Goal: Task Accomplishment & Management: Use online tool/utility

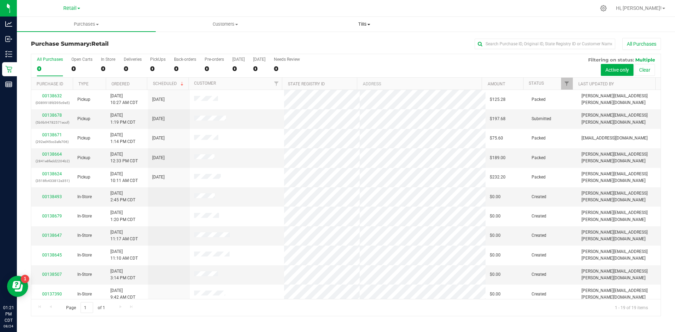
click at [363, 21] on uib-tab-heading "Tills Manage tills" at bounding box center [364, 24] width 138 height 14
click at [351, 44] on li "Manage tills" at bounding box center [364, 42] width 139 height 8
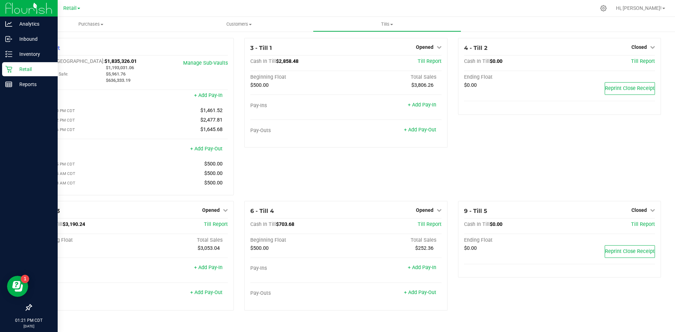
click at [10, 63] on div "Retail" at bounding box center [30, 69] width 56 height 14
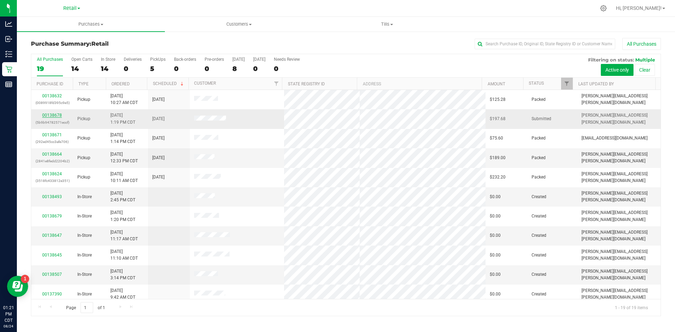
click at [50, 116] on link "00138678" at bounding box center [52, 115] width 20 height 5
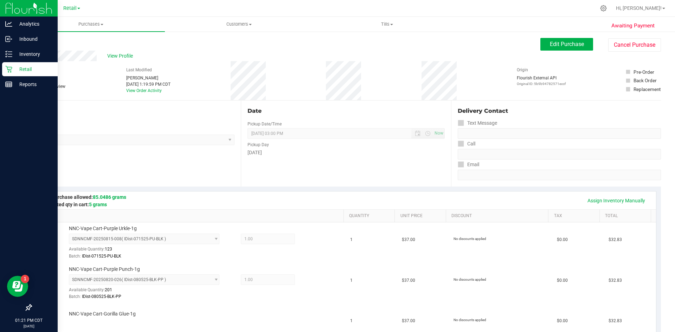
click at [8, 65] on div "Retail" at bounding box center [30, 69] width 56 height 14
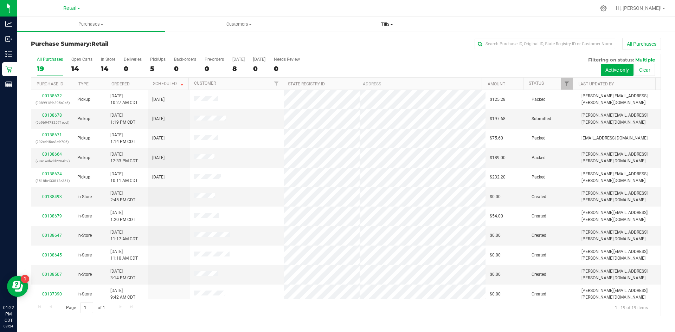
click at [396, 24] on span "Tills" at bounding box center [386, 24] width 147 height 6
click at [385, 41] on li "Manage tills" at bounding box center [387, 42] width 148 height 8
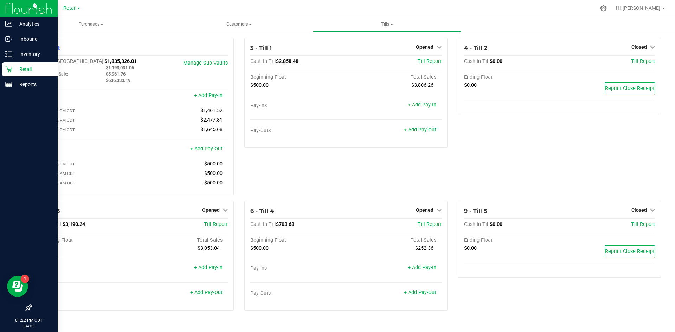
click at [11, 69] on icon at bounding box center [8, 69] width 7 height 7
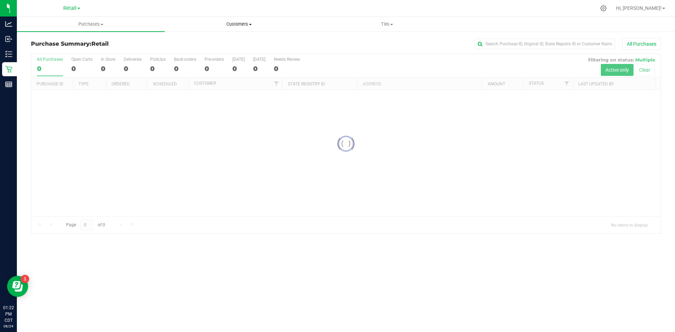
click at [246, 25] on span "Customers" at bounding box center [238, 24] width 147 height 6
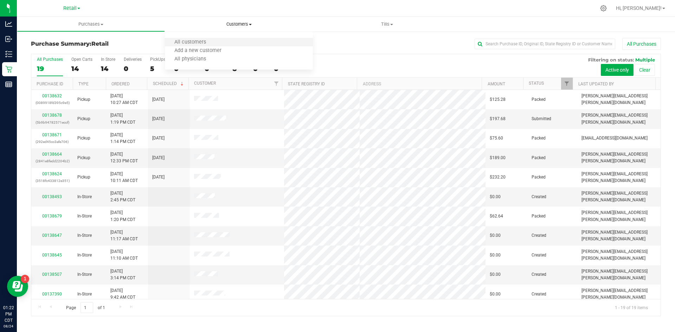
click at [233, 43] on li "All customers" at bounding box center [239, 42] width 148 height 8
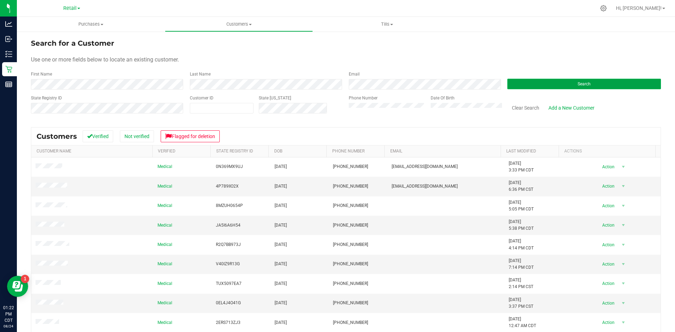
click at [517, 83] on button "Search" at bounding box center [584, 84] width 154 height 11
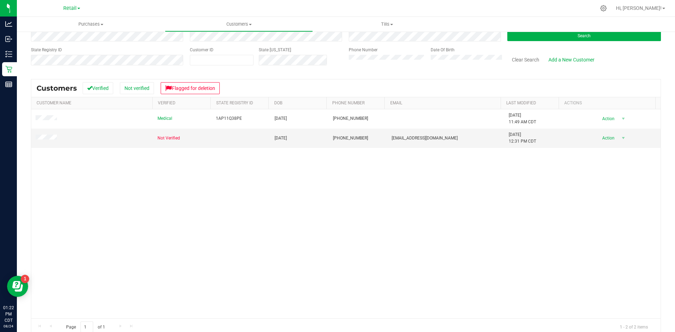
scroll to position [59, 0]
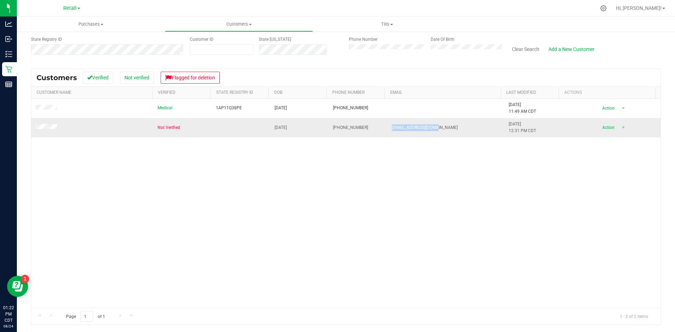
drag, startPoint x: 443, startPoint y: 128, endPoint x: 390, endPoint y: 129, distance: 53.1
click at [378, 131] on tr "Not Verified [DATE] (712) 899-2856 [EMAIL_ADDRESS][DOMAIN_NAME] [DATE] 12:31 PM…" at bounding box center [345, 127] width 629 height 19
copy tr "[EMAIL_ADDRESS][DOMAIN_NAME]"
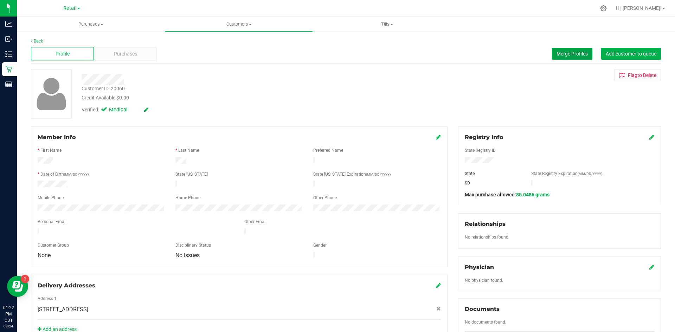
click at [557, 53] on span "Merge Profiles" at bounding box center [572, 54] width 31 height 6
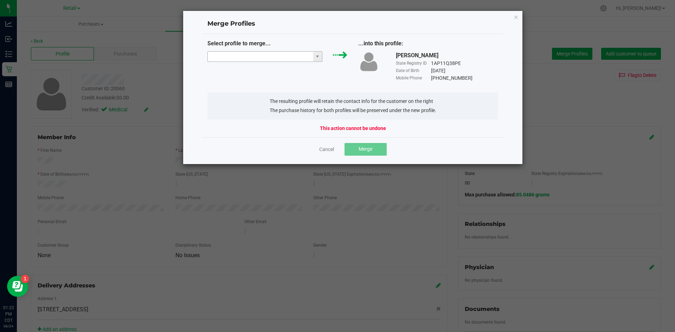
click at [287, 56] on input "NO DATA FOUND" at bounding box center [260, 57] width 105 height 10
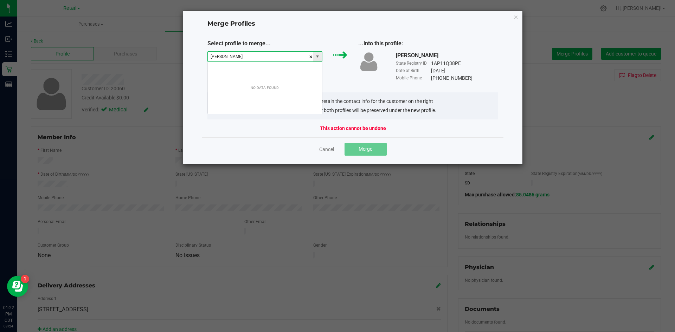
scroll to position [11, 115]
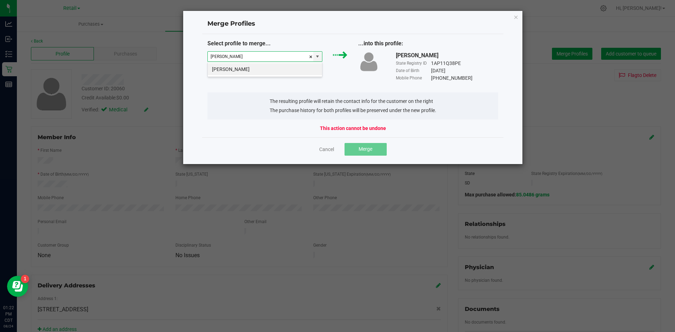
click at [260, 71] on li "[PERSON_NAME]" at bounding box center [265, 69] width 114 height 12
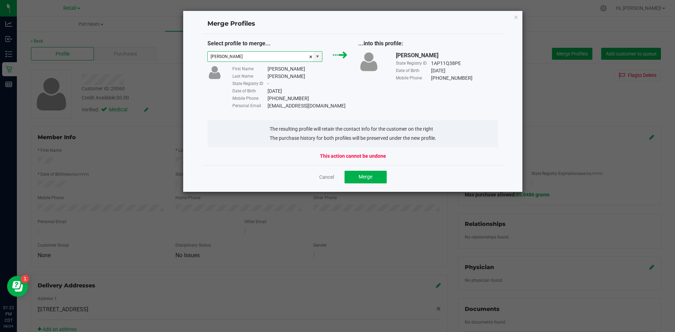
type input "[PERSON_NAME]"
drag, startPoint x: 363, startPoint y: 184, endPoint x: 359, endPoint y: 182, distance: 3.6
click at [362, 183] on div "Cancel Merge" at bounding box center [353, 177] width 302 height 24
click at [366, 172] on button "Merge" at bounding box center [366, 177] width 42 height 13
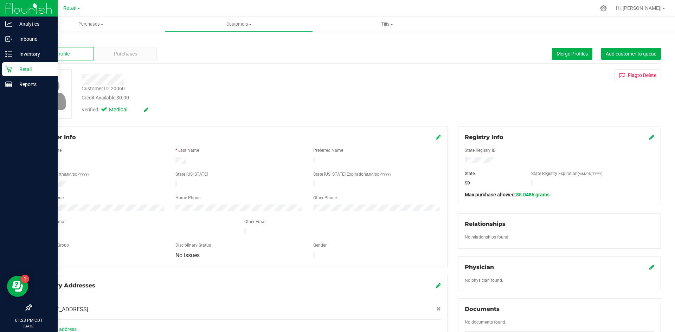
drag, startPoint x: 13, startPoint y: 70, endPoint x: 18, endPoint y: 67, distance: 5.4
click at [13, 70] on p "Retail" at bounding box center [33, 69] width 42 height 8
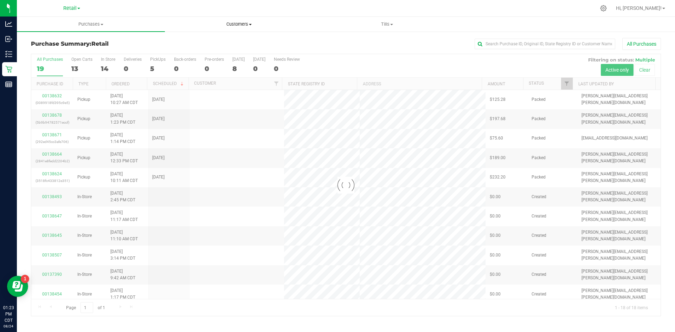
drag, startPoint x: 237, startPoint y: 24, endPoint x: 231, endPoint y: 34, distance: 12.3
click at [237, 24] on span "Customers" at bounding box center [238, 24] width 147 height 6
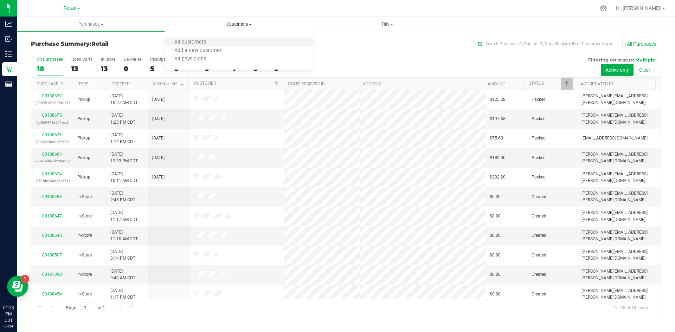
click at [224, 40] on li "All customers" at bounding box center [239, 42] width 148 height 8
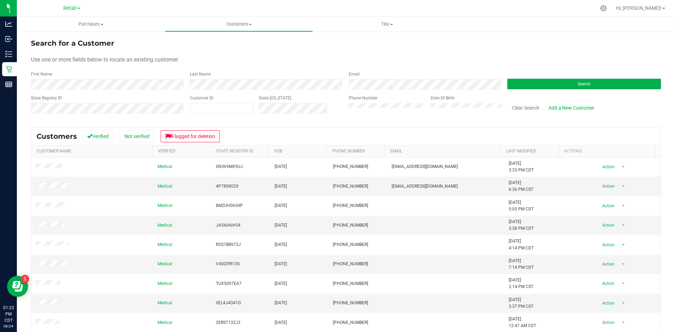
click at [78, 76] on div "First Name" at bounding box center [108, 80] width 154 height 19
click at [546, 90] on form "Search for a Customer Use one or more fields below to locate an existing custom…" at bounding box center [346, 79] width 630 height 82
click at [541, 88] on button "Search" at bounding box center [584, 84] width 154 height 11
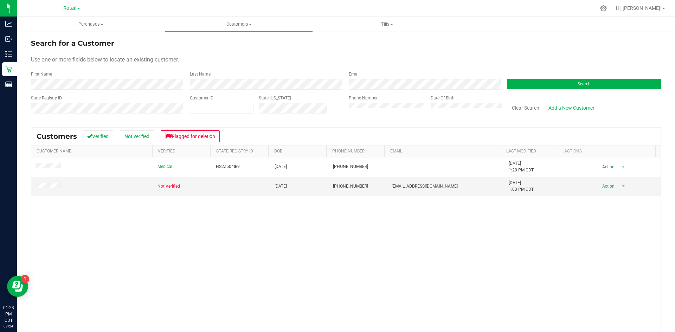
scroll to position [35, 0]
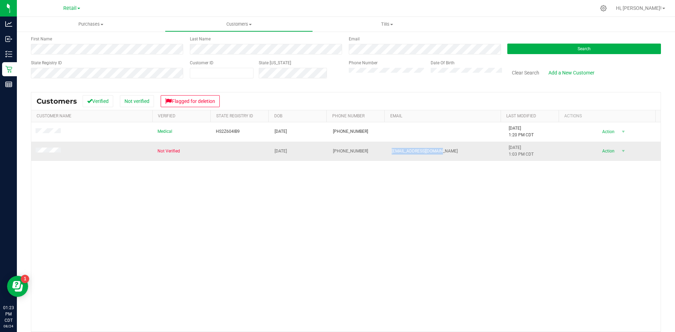
drag, startPoint x: 439, startPoint y: 152, endPoint x: 383, endPoint y: 153, distance: 55.9
click at [378, 154] on tr "Not Verified [DATE] (605) 592-6182 [EMAIL_ADDRESS][DOMAIN_NAME] [DATE] 1:03 PM …" at bounding box center [345, 151] width 629 height 19
copy tr "[EMAIL_ADDRESS][DOMAIN_NAME]"
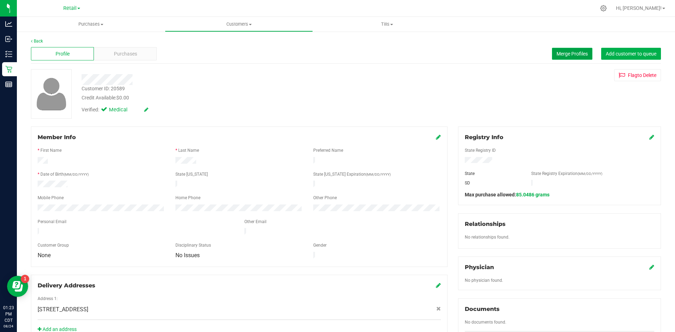
click at [574, 52] on span "Merge Profiles" at bounding box center [572, 54] width 31 height 6
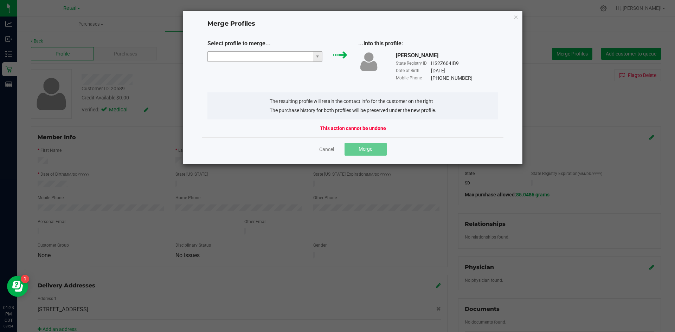
click at [260, 58] on input "NO DATA FOUND" at bounding box center [260, 57] width 105 height 10
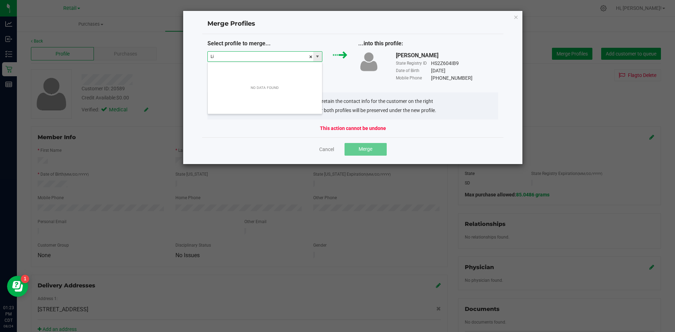
scroll to position [11, 115]
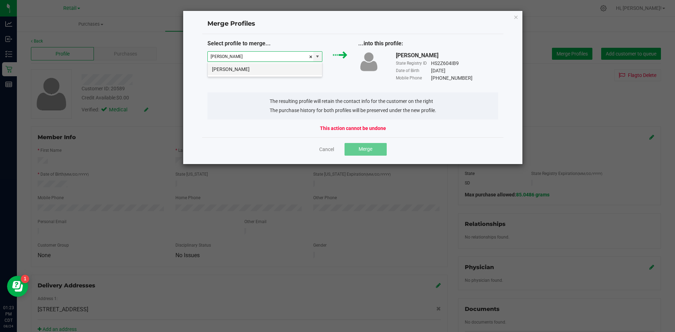
click at [257, 64] on li "[PERSON_NAME]" at bounding box center [265, 69] width 114 height 12
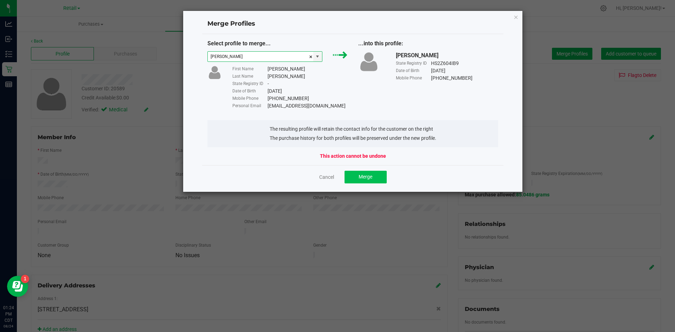
type input "[PERSON_NAME]"
click at [371, 174] on span "Merge" at bounding box center [366, 177] width 14 height 6
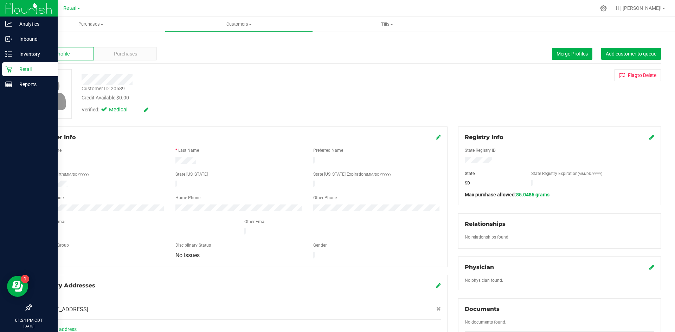
drag, startPoint x: 12, startPoint y: 67, endPoint x: 15, endPoint y: 66, distance: 3.6
click at [13, 66] on div "Retail" at bounding box center [30, 69] width 56 height 14
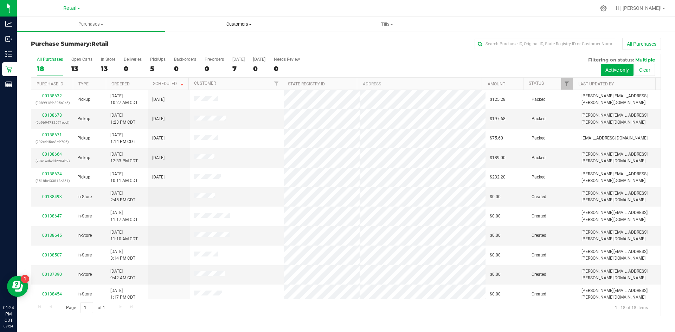
drag, startPoint x: 239, startPoint y: 25, endPoint x: 235, endPoint y: 30, distance: 5.7
click at [239, 25] on span "Customers" at bounding box center [238, 24] width 147 height 6
click at [232, 38] on li "All customers" at bounding box center [239, 42] width 148 height 8
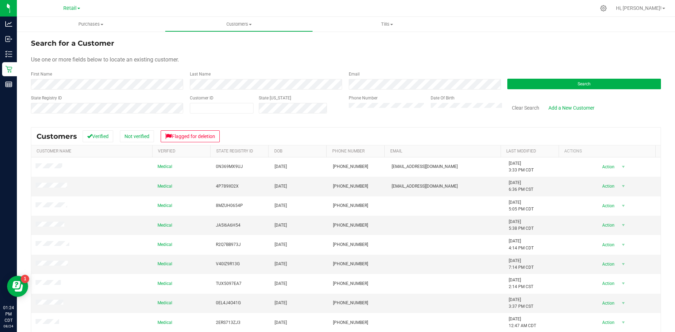
drag, startPoint x: 94, startPoint y: 95, endPoint x: 97, endPoint y: 90, distance: 6.2
click at [95, 94] on form "Search for a Customer Use one or more fields below to locate an existing custom…" at bounding box center [346, 79] width 630 height 82
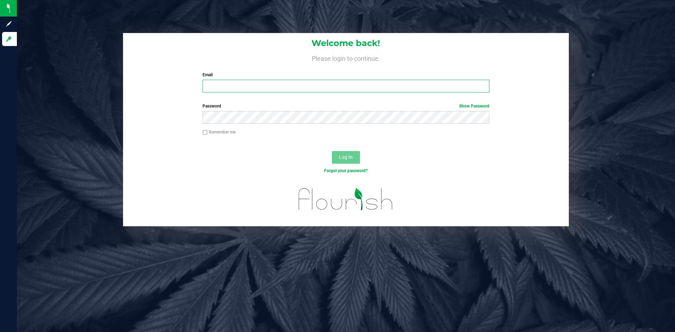
drag, startPoint x: 321, startPoint y: 83, endPoint x: 312, endPoint y: 88, distance: 10.4
click at [321, 83] on input "Email" at bounding box center [346, 86] width 287 height 13
type input "[PERSON_NAME][EMAIL_ADDRESS][PERSON_NAME][DOMAIN_NAME]"
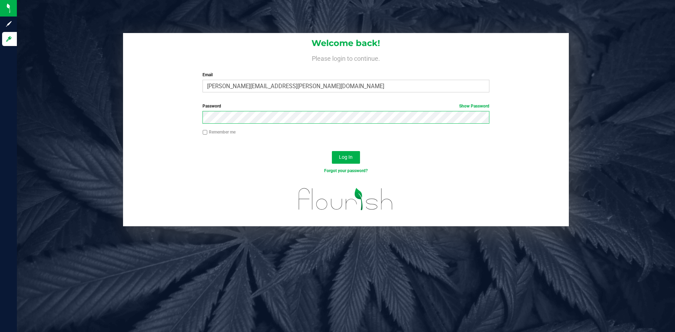
click at [332, 151] on button "Log In" at bounding box center [346, 157] width 28 height 13
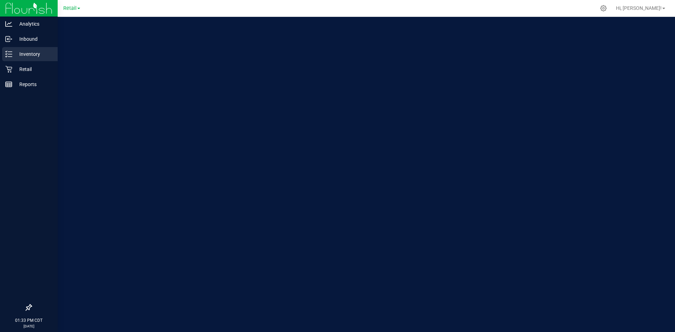
click at [13, 55] on p "Inventory" at bounding box center [33, 54] width 42 height 8
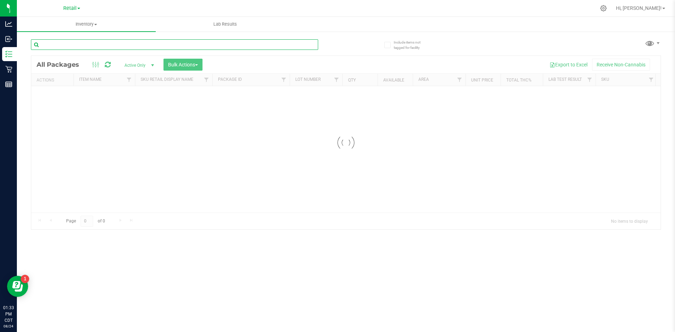
click at [82, 45] on input "text" at bounding box center [174, 44] width 287 height 11
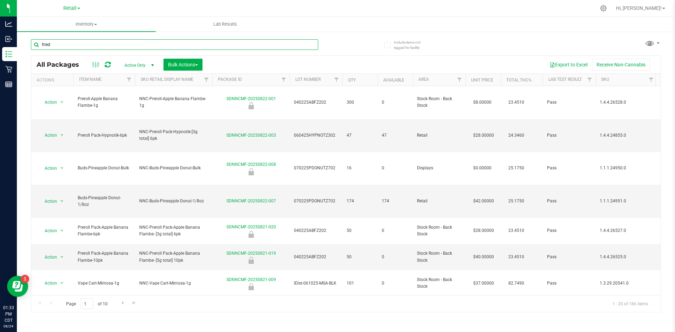
type input "fried"
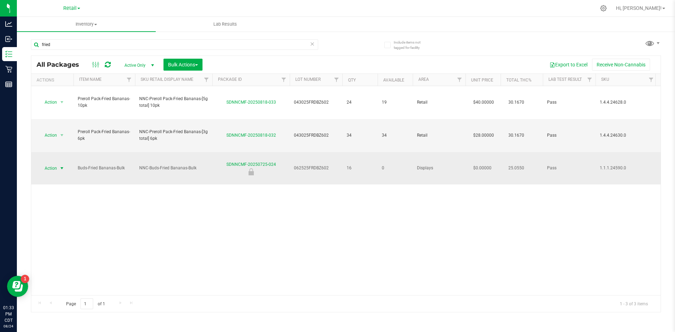
click at [46, 164] on span "Action" at bounding box center [47, 169] width 19 height 10
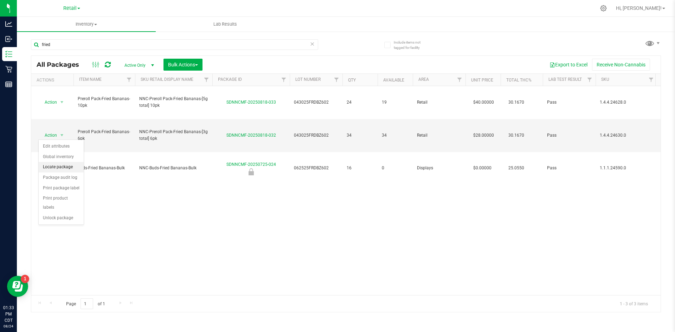
click at [69, 171] on li "Locate package" at bounding box center [61, 167] width 45 height 11
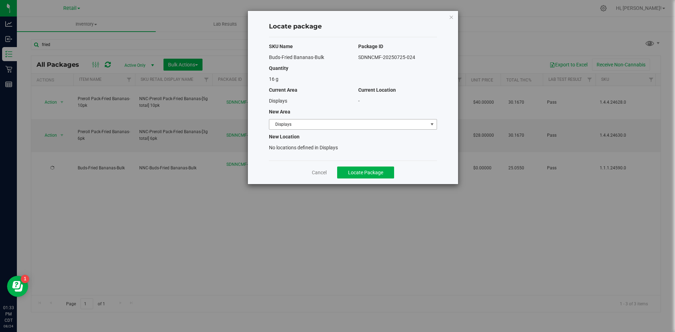
click at [276, 121] on span "Displays" at bounding box center [348, 125] width 159 height 10
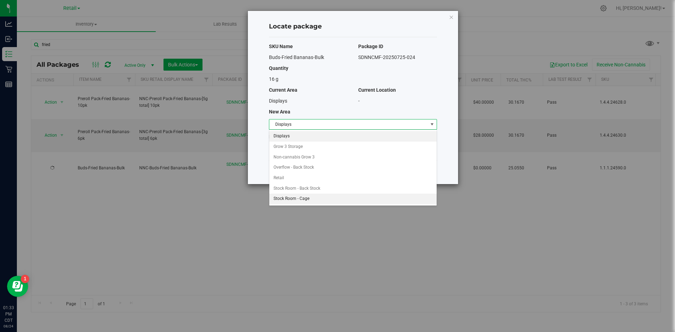
click at [306, 199] on li "Stock Room - Cage" at bounding box center [352, 199] width 167 height 11
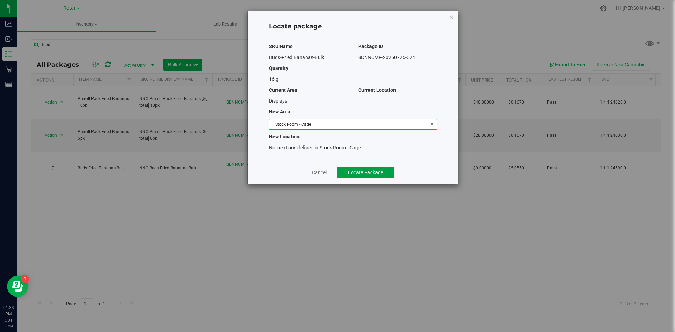
click at [341, 170] on button "Locate Package" at bounding box center [365, 173] width 57 height 12
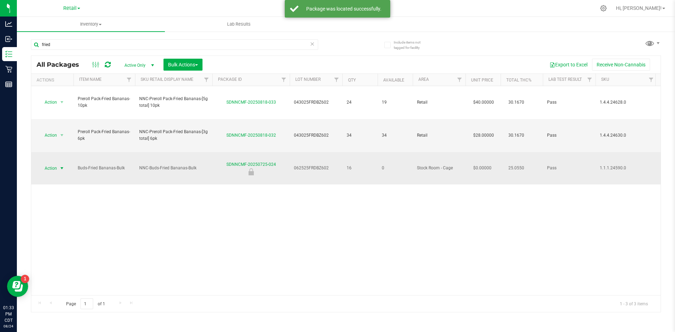
drag, startPoint x: 51, startPoint y: 133, endPoint x: 59, endPoint y: 136, distance: 8.1
click at [52, 164] on span "Action" at bounding box center [47, 169] width 19 height 10
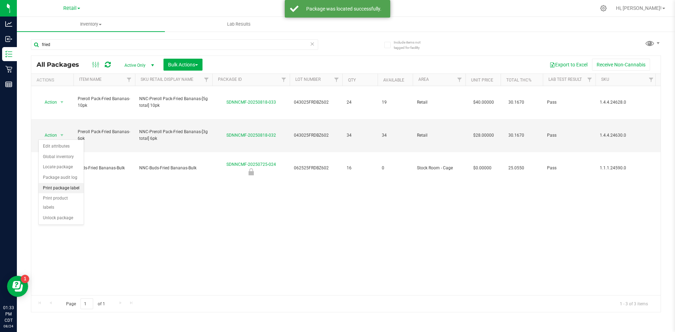
click at [75, 190] on li "Print package label" at bounding box center [61, 188] width 45 height 11
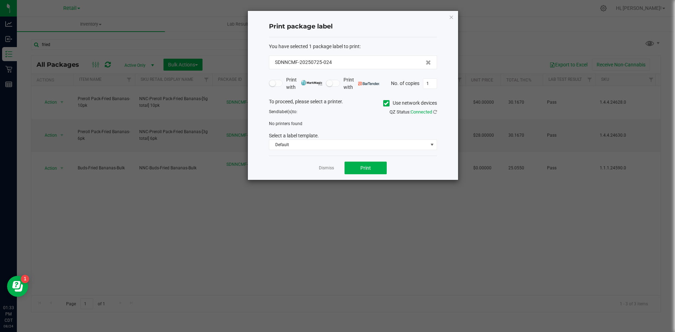
drag, startPoint x: 381, startPoint y: 103, endPoint x: 385, endPoint y: 102, distance: 4.3
click at [382, 103] on div "To proceed, please select a printer. Use network devices" at bounding box center [353, 103] width 179 height 11
drag, startPoint x: 385, startPoint y: 102, endPoint x: 385, endPoint y: 120, distance: 17.2
click at [385, 103] on icon at bounding box center [386, 103] width 5 height 0
click at [0, 0] on input "Use network devices" at bounding box center [0, 0] width 0 height 0
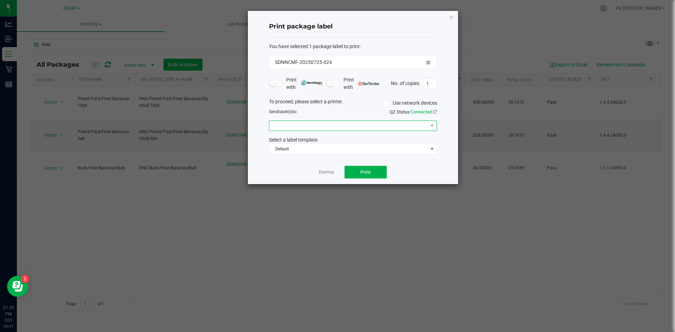
click at [386, 127] on span at bounding box center [348, 126] width 159 height 10
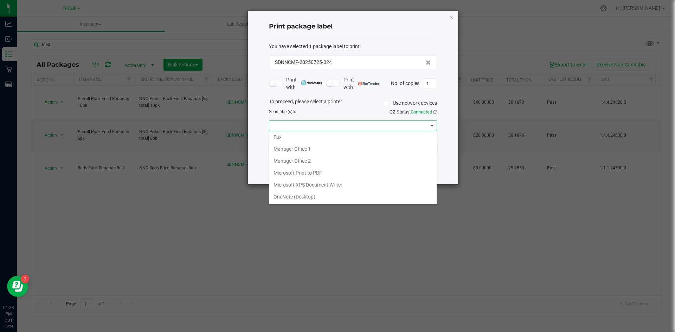
scroll to position [73, 0]
click at [389, 199] on 1\) "ZDesigner ZD410-203dpi ZPL (Copy 1)" at bounding box center [352, 197] width 167 height 12
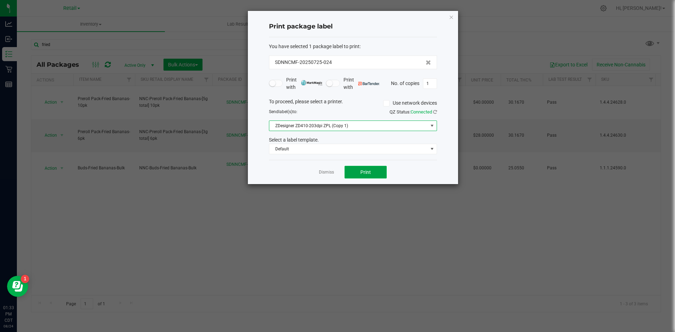
click at [359, 167] on button "Print" at bounding box center [366, 172] width 42 height 13
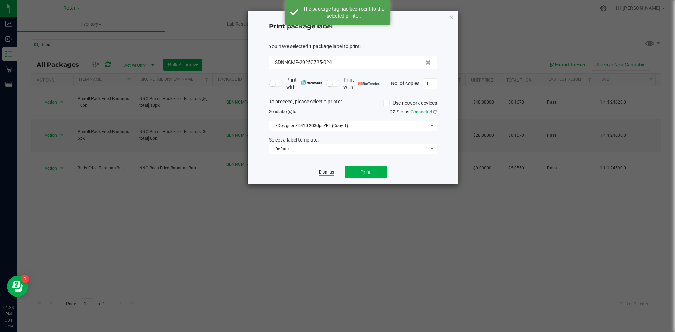
click at [325, 172] on link "Dismiss" at bounding box center [326, 172] width 15 height 6
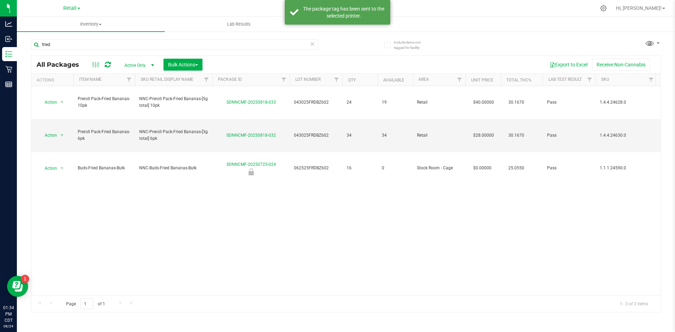
click at [312, 42] on icon at bounding box center [312, 43] width 5 height 8
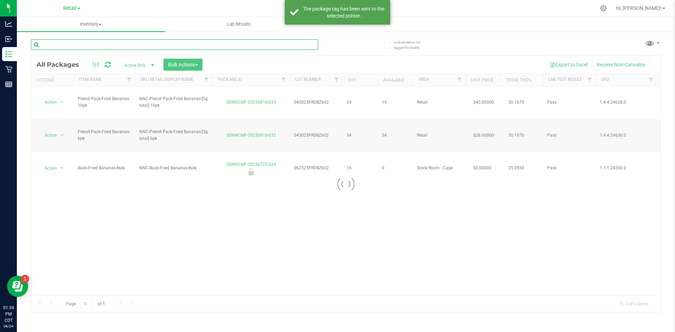
click at [293, 43] on input "text" at bounding box center [174, 44] width 287 height 11
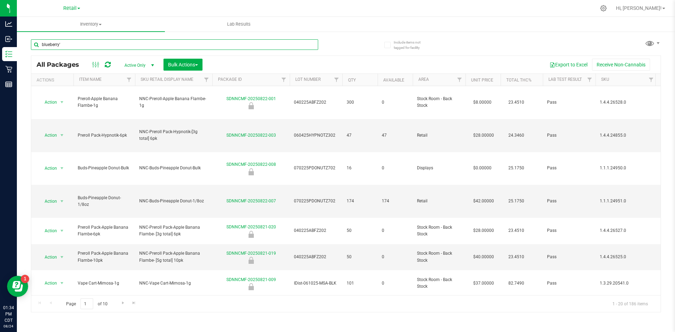
type input "blueberry"
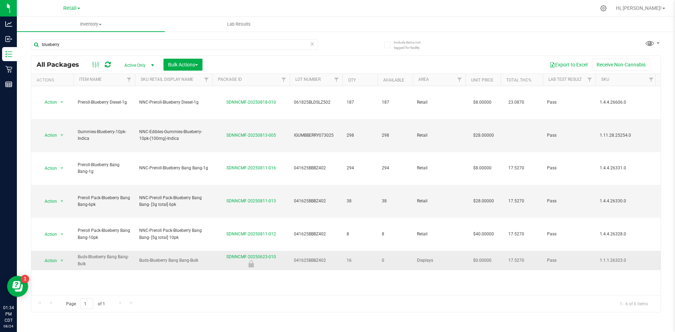
click at [64, 251] on td "Action Action Edit attributes Global inventory Locate package Package audit log…" at bounding box center [52, 260] width 42 height 19
click at [61, 258] on span "select" at bounding box center [62, 261] width 6 height 6
click at [69, 221] on li "Locate package" at bounding box center [61, 222] width 45 height 11
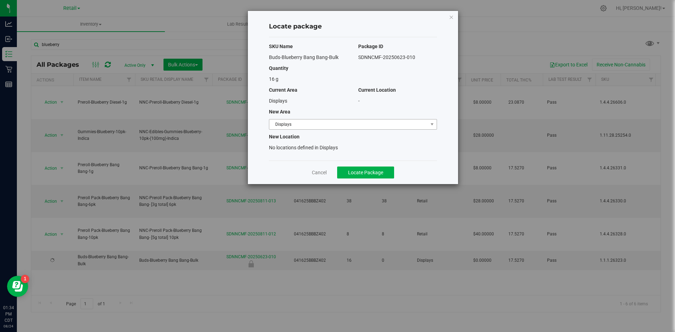
click at [301, 123] on span "Displays" at bounding box center [348, 125] width 159 height 10
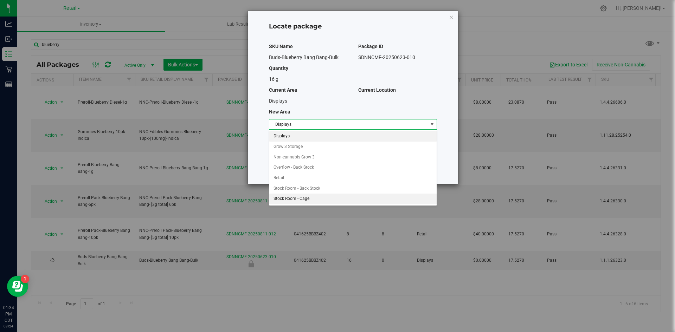
click at [314, 196] on li "Stock Room - Cage" at bounding box center [352, 199] width 167 height 11
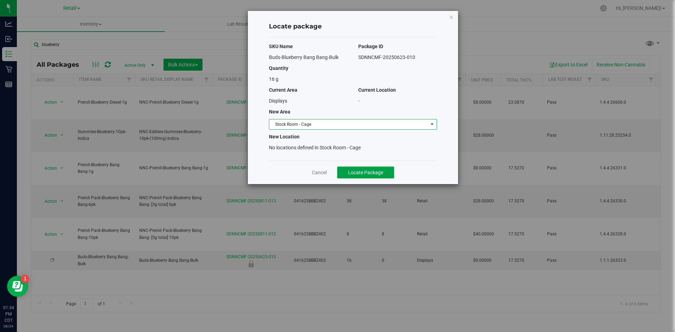
click at [347, 177] on button "Locate Package" at bounding box center [365, 173] width 57 height 12
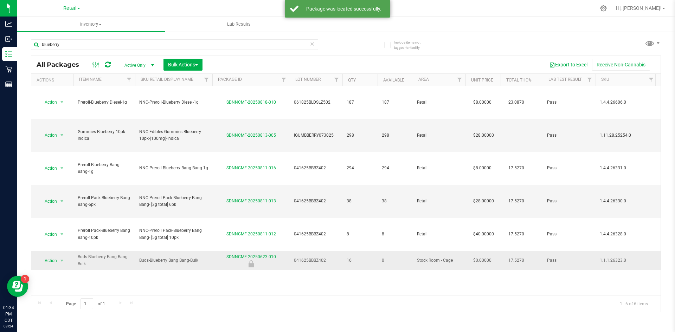
drag, startPoint x: 56, startPoint y: 196, endPoint x: 57, endPoint y: 190, distance: 6.0
click at [56, 251] on td "Action Action Edit attributes Global inventory Locate package Package audit log…" at bounding box center [52, 260] width 42 height 19
click at [57, 256] on span "Action" at bounding box center [47, 261] width 19 height 10
click at [70, 243] on li "Print package label" at bounding box center [61, 243] width 45 height 11
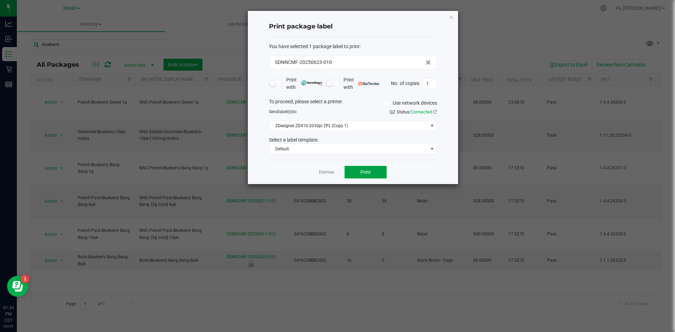
click at [372, 173] on button "Print" at bounding box center [366, 172] width 42 height 13
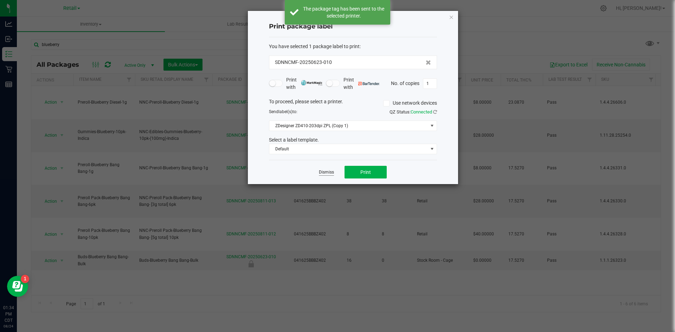
click at [326, 173] on link "Dismiss" at bounding box center [326, 172] width 15 height 6
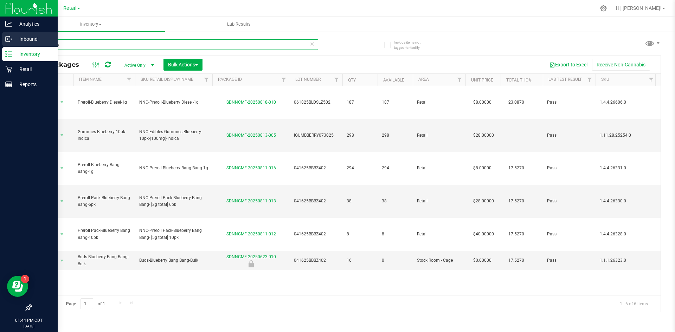
drag, startPoint x: 102, startPoint y: 40, endPoint x: 0, endPoint y: 41, distance: 102.3
click at [0, 42] on div "Analytics Inbound Inventory Retail Reports 01:44 PM CDT [DATE] 08/24 Retail Hi,…" at bounding box center [337, 166] width 675 height 332
type input "pine"
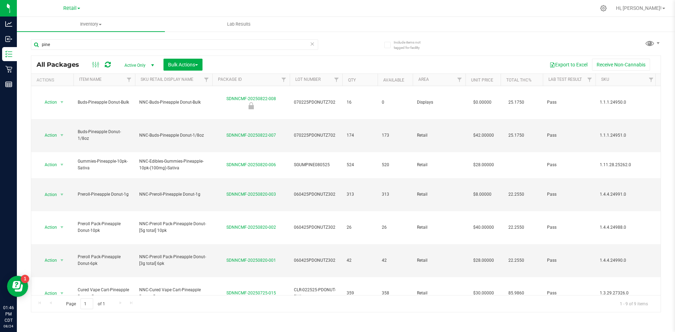
click at [313, 47] on icon at bounding box center [312, 43] width 5 height 8
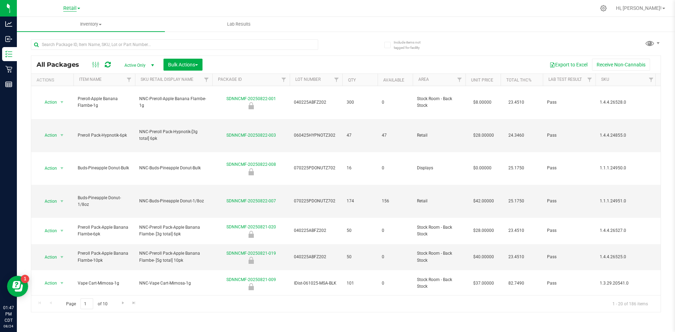
click at [76, 9] on span "Retail" at bounding box center [69, 8] width 13 height 6
drag, startPoint x: 250, startPoint y: 69, endPoint x: 261, endPoint y: 68, distance: 11.3
click at [257, 68] on div "Export to Excel Receive Non-Cannabis" at bounding box center [432, 65] width 448 height 12
click at [392, 79] on link "Available" at bounding box center [393, 80] width 21 height 5
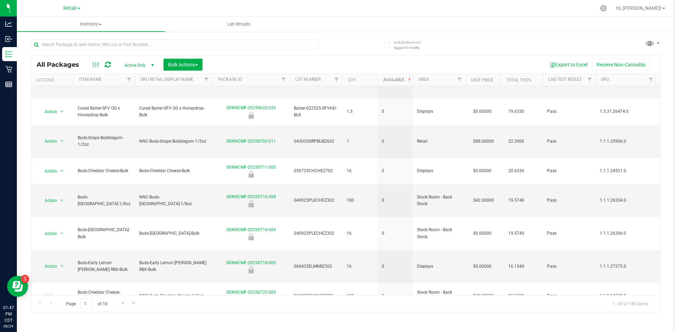
scroll to position [177, 0]
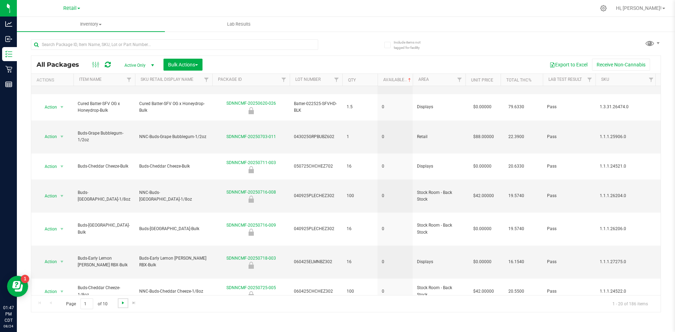
click at [123, 303] on span "Go to the next page" at bounding box center [123, 303] width 6 height 6
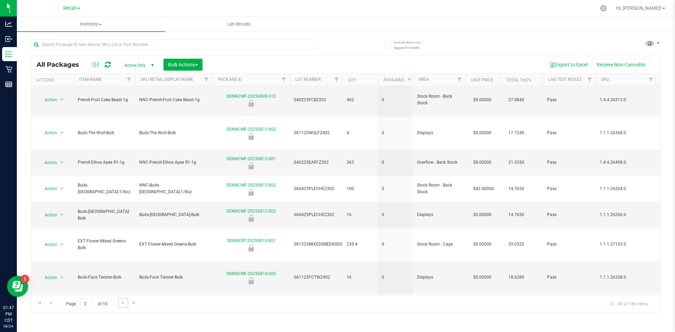
scroll to position [191, 0]
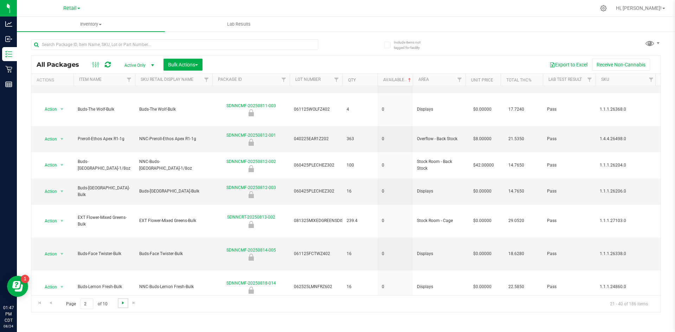
click at [122, 301] on span "Go to the next page" at bounding box center [123, 303] width 6 height 6
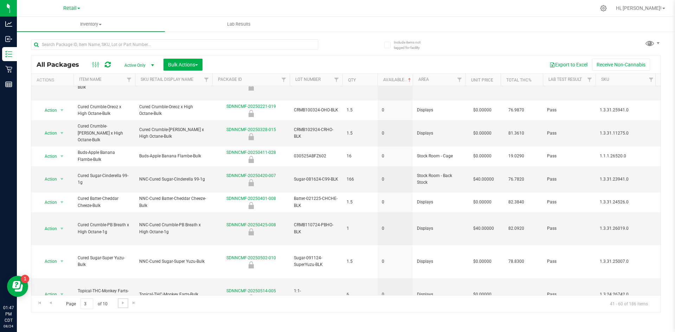
scroll to position [184, 0]
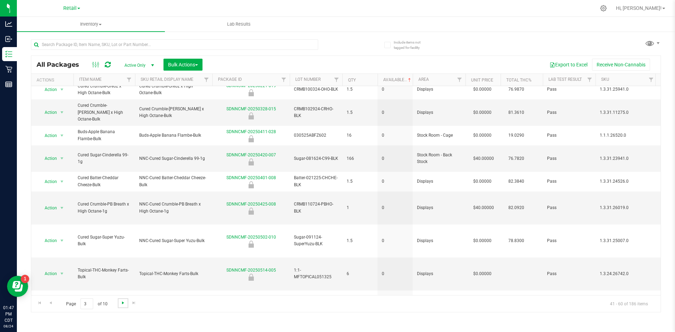
click at [123, 303] on span "Go to the next page" at bounding box center [123, 303] width 6 height 6
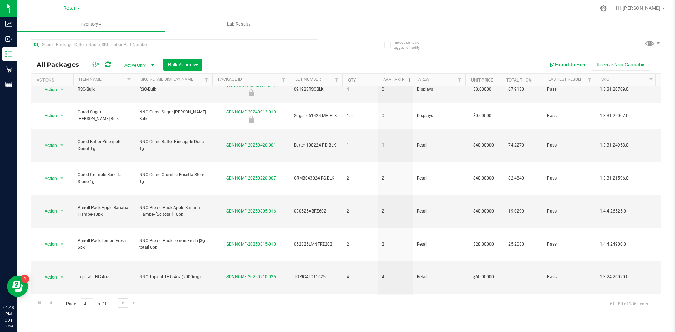
scroll to position [174, 0]
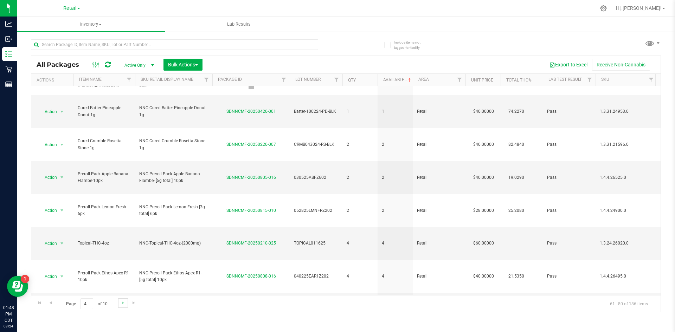
click at [122, 307] on link "Go to the next page" at bounding box center [123, 303] width 10 height 9
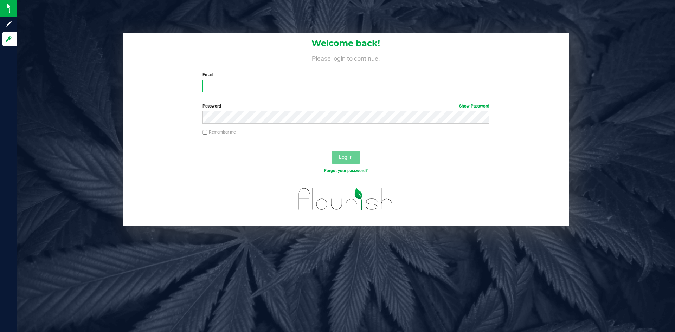
click at [246, 84] on input "Email" at bounding box center [346, 86] width 287 height 13
type input "[PERSON_NAME][EMAIL_ADDRESS][PERSON_NAME][DOMAIN_NAME]"
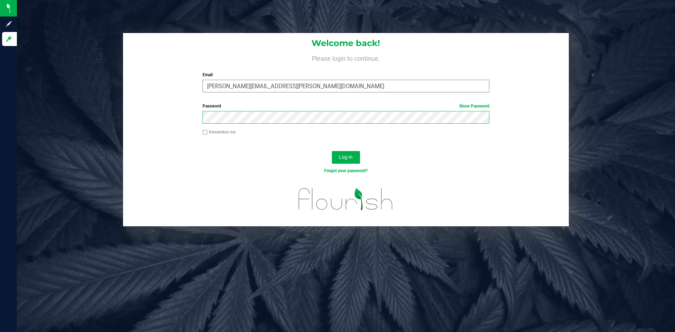
click at [332, 151] on button "Log In" at bounding box center [346, 157] width 28 height 13
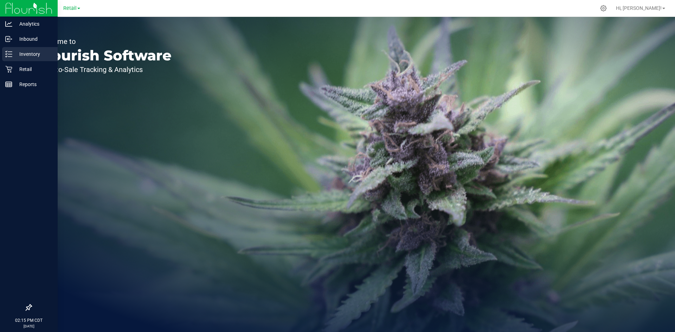
click at [13, 55] on p "Inventory" at bounding box center [33, 54] width 42 height 8
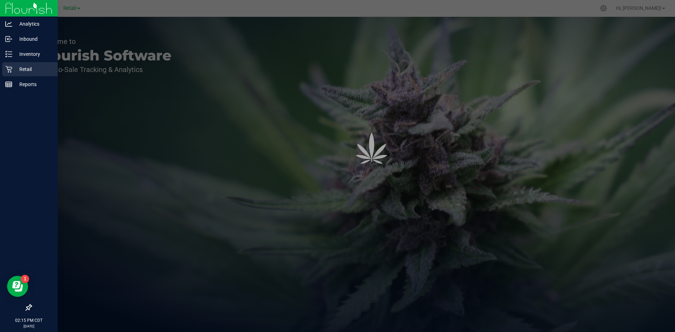
click at [16, 66] on p "Retail" at bounding box center [33, 69] width 42 height 8
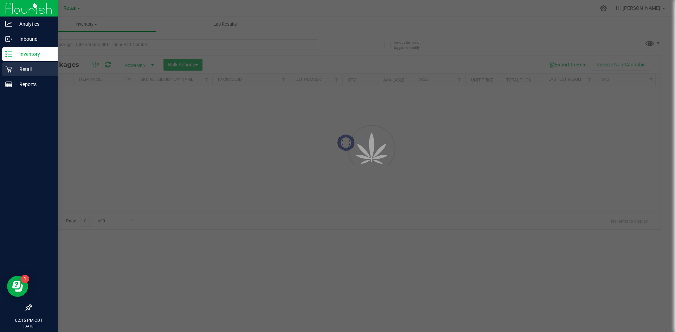
click at [17, 66] on p "Retail" at bounding box center [33, 69] width 42 height 8
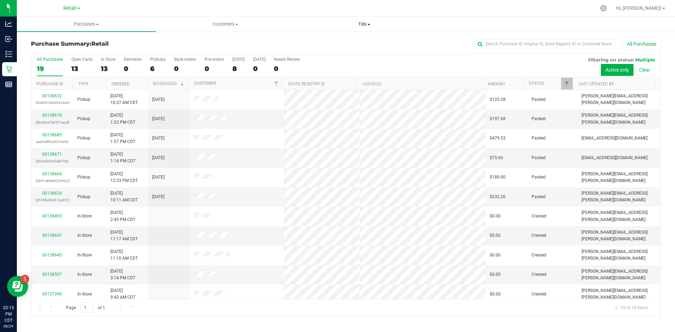
click at [359, 25] on span "Tills" at bounding box center [364, 24] width 138 height 6
click at [358, 36] on ul "Manage tills" at bounding box center [364, 42] width 139 height 21
click at [359, 28] on uib-tab-heading "Tills Manage tills" at bounding box center [364, 24] width 139 height 15
click at [352, 46] on li "Manage tills" at bounding box center [364, 42] width 139 height 8
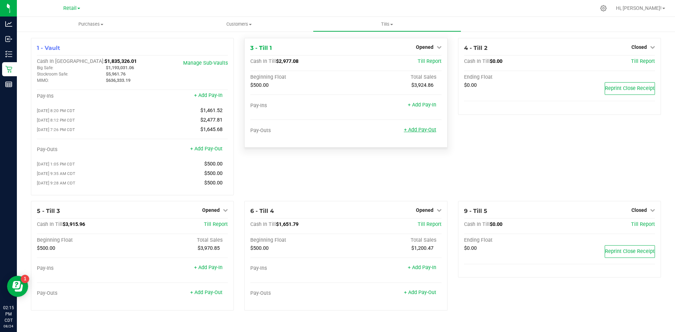
click at [417, 129] on link "+ Add Pay-Out" at bounding box center [420, 130] width 32 height 6
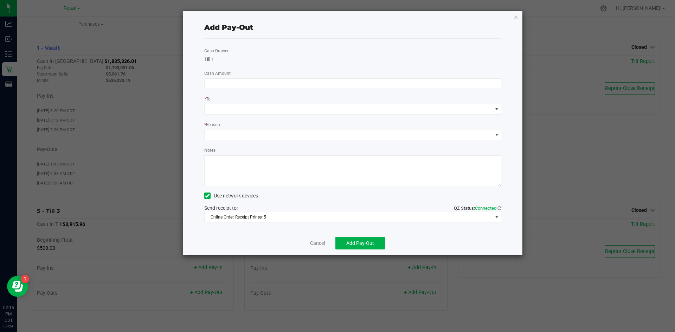
click at [311, 89] on div "Cash Drawer Till 1 Cash Amount * To * Reason Notes Use network devices Send rec…" at bounding box center [352, 135] width 297 height 192
click at [311, 85] on input at bounding box center [353, 84] width 297 height 10
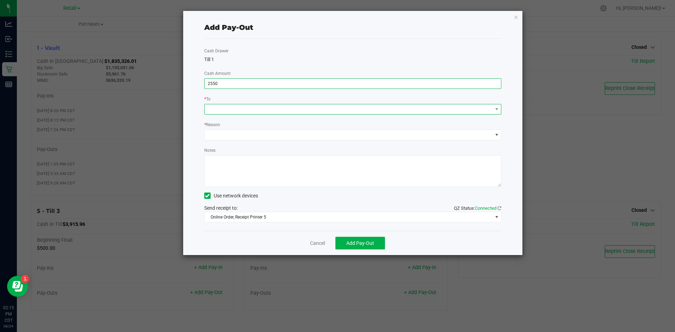
type input "$2,550.00"
click at [326, 111] on span at bounding box center [349, 109] width 288 height 10
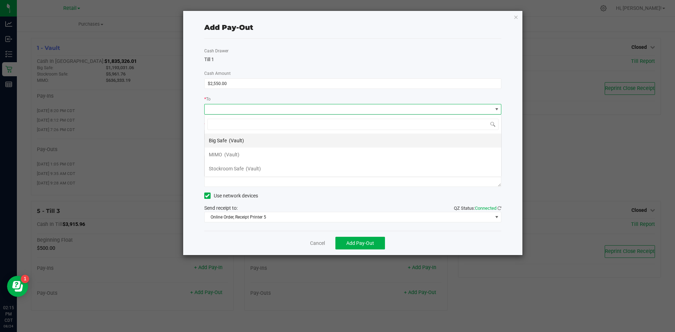
scroll to position [11, 297]
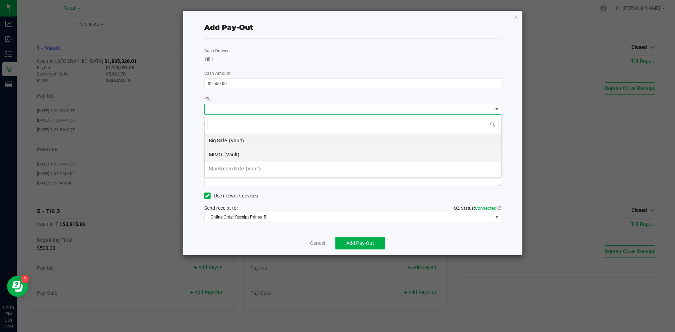
click at [304, 148] on li "MIMO (Vault)" at bounding box center [353, 155] width 297 height 14
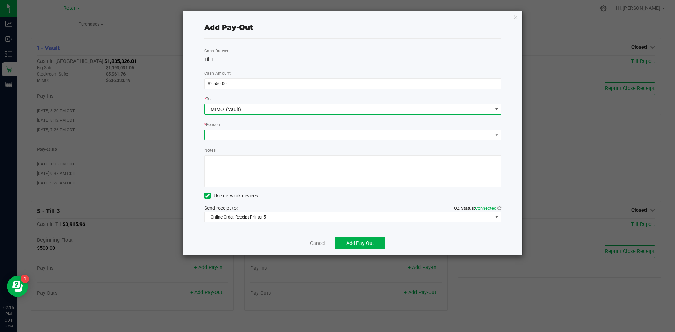
click at [291, 137] on span at bounding box center [349, 135] width 288 height 10
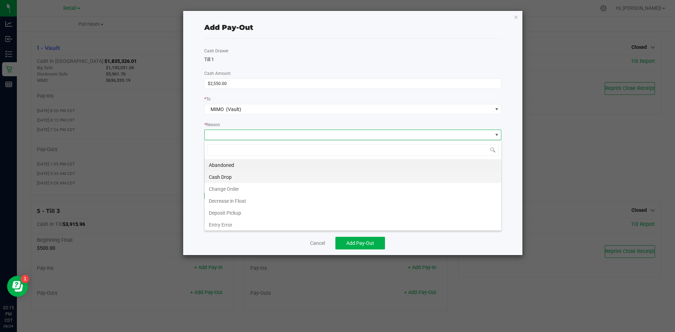
click at [278, 179] on li "Cash Drop" at bounding box center [353, 177] width 297 height 12
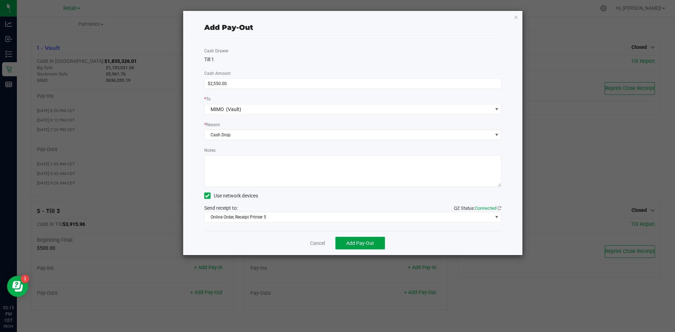
click at [351, 244] on span "Add Pay-Out" at bounding box center [360, 244] width 28 height 6
click at [308, 244] on link "Dismiss" at bounding box center [315, 243] width 17 height 7
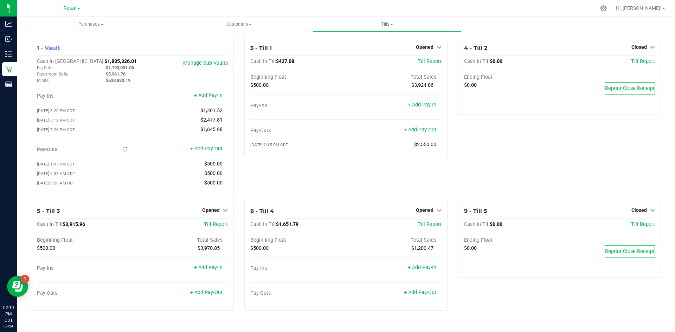
click at [358, 184] on div "3 - Till 1 Opened Close Till Cash In Till $427.08 Till Report Beginning Float T…" at bounding box center [345, 119] width 213 height 163
click at [312, 172] on div "3 - Till 1 Opened Close Till Cash In Till $427.08 Till Report Beginning Float T…" at bounding box center [345, 119] width 213 height 163
